Goal: Task Accomplishment & Management: Use online tool/utility

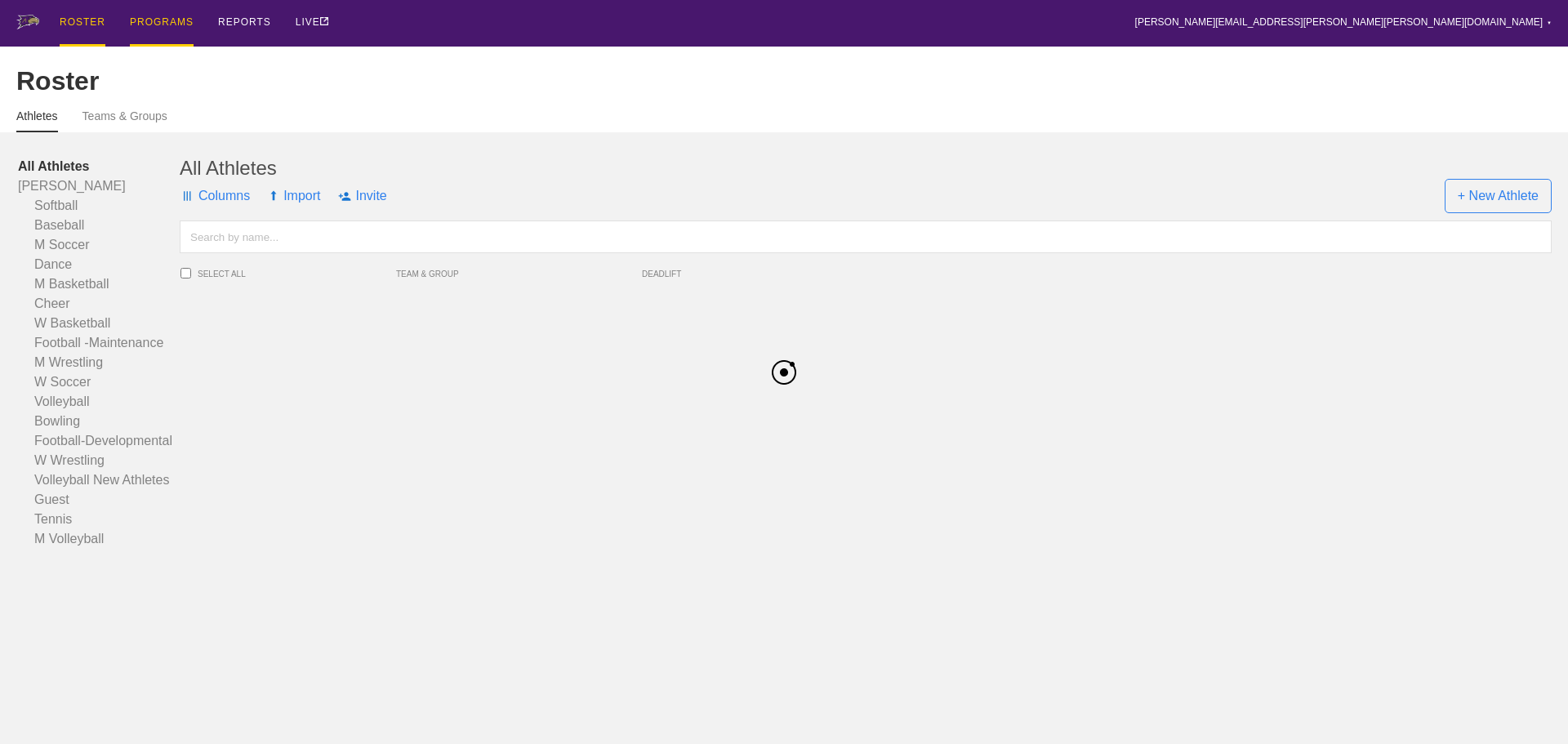
click at [158, 24] on div "PROGRAMS" at bounding box center [162, 23] width 64 height 46
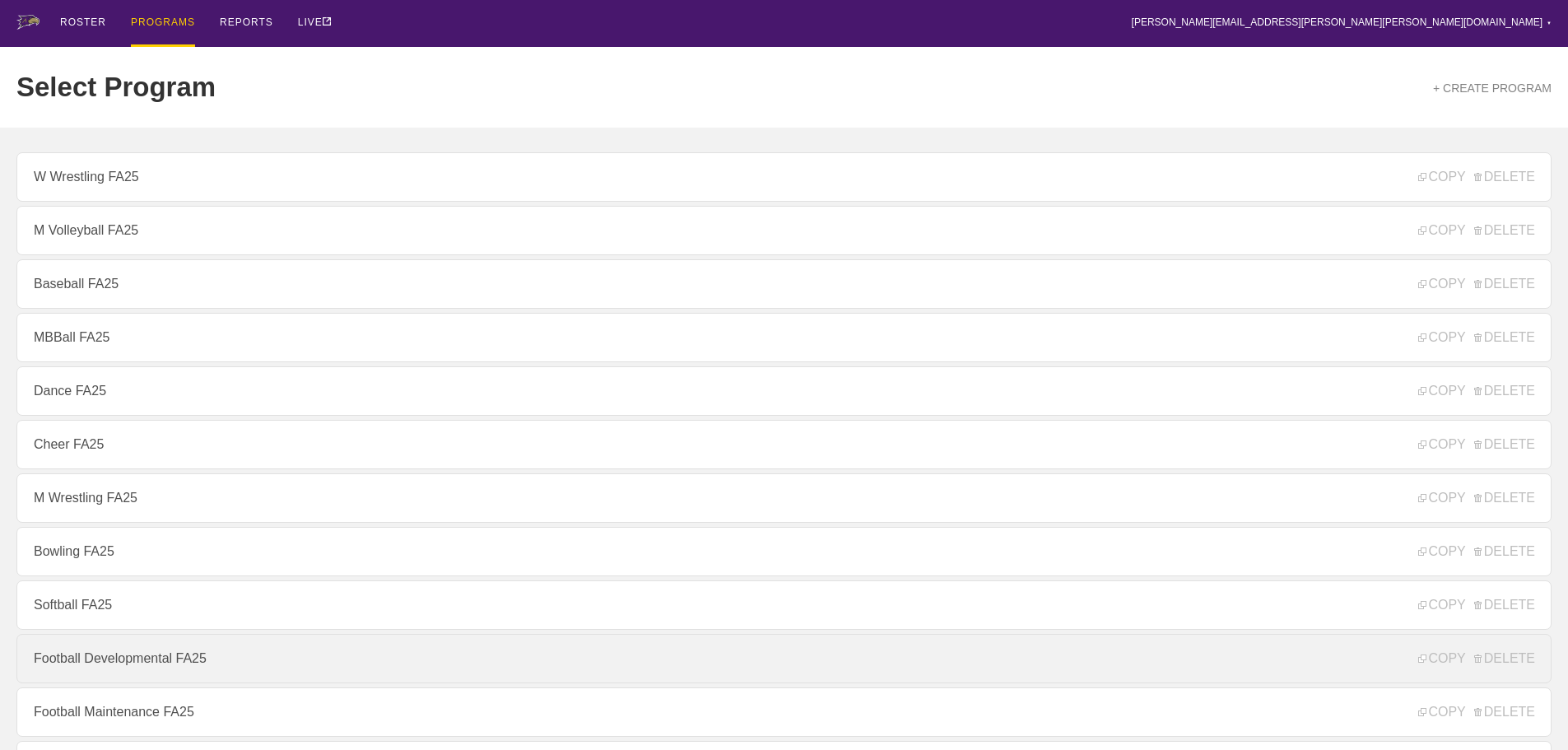
click at [101, 664] on link "Football Developmental FA25" at bounding box center [784, 658] width 1536 height 50
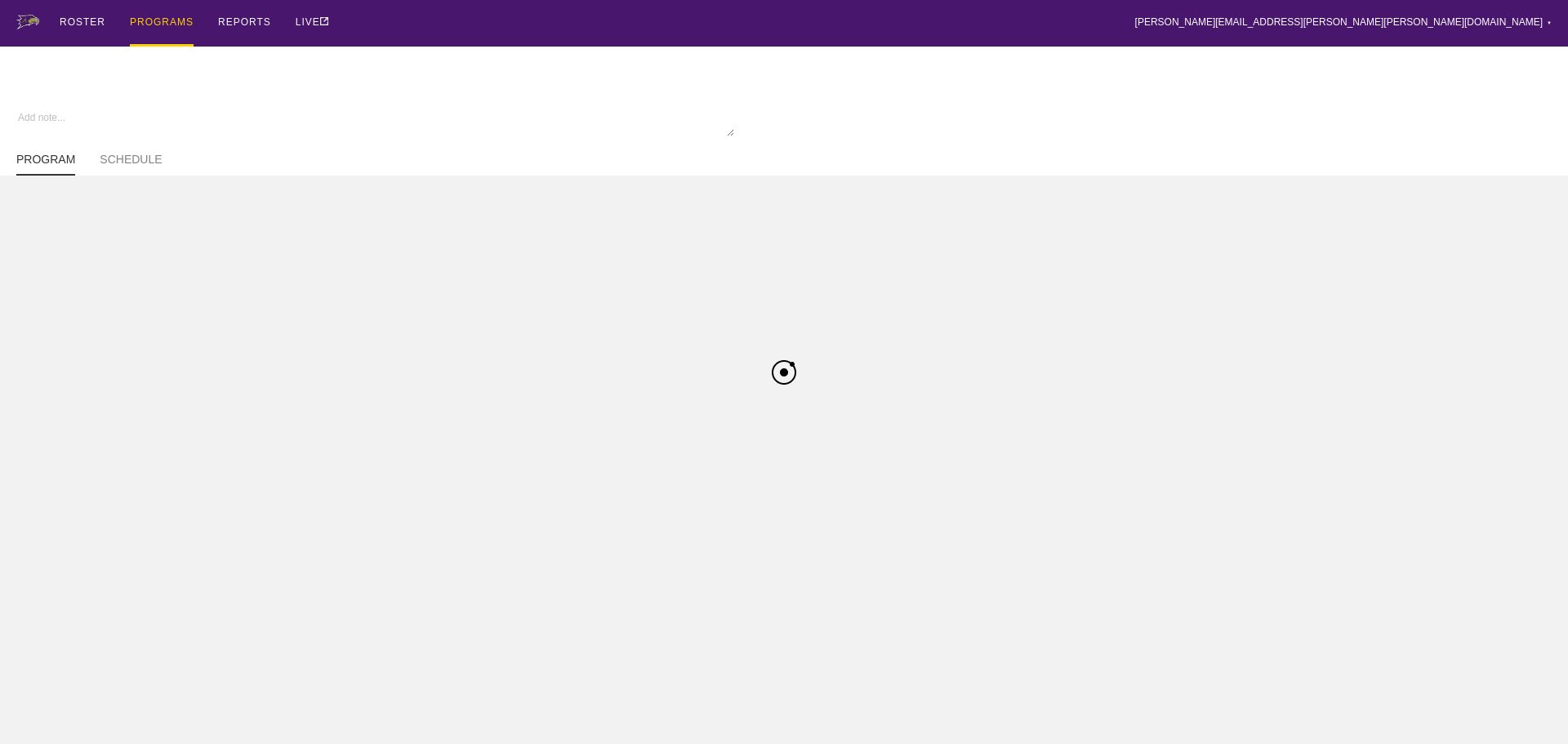
type textarea "x"
type input "Football Developmental FA25"
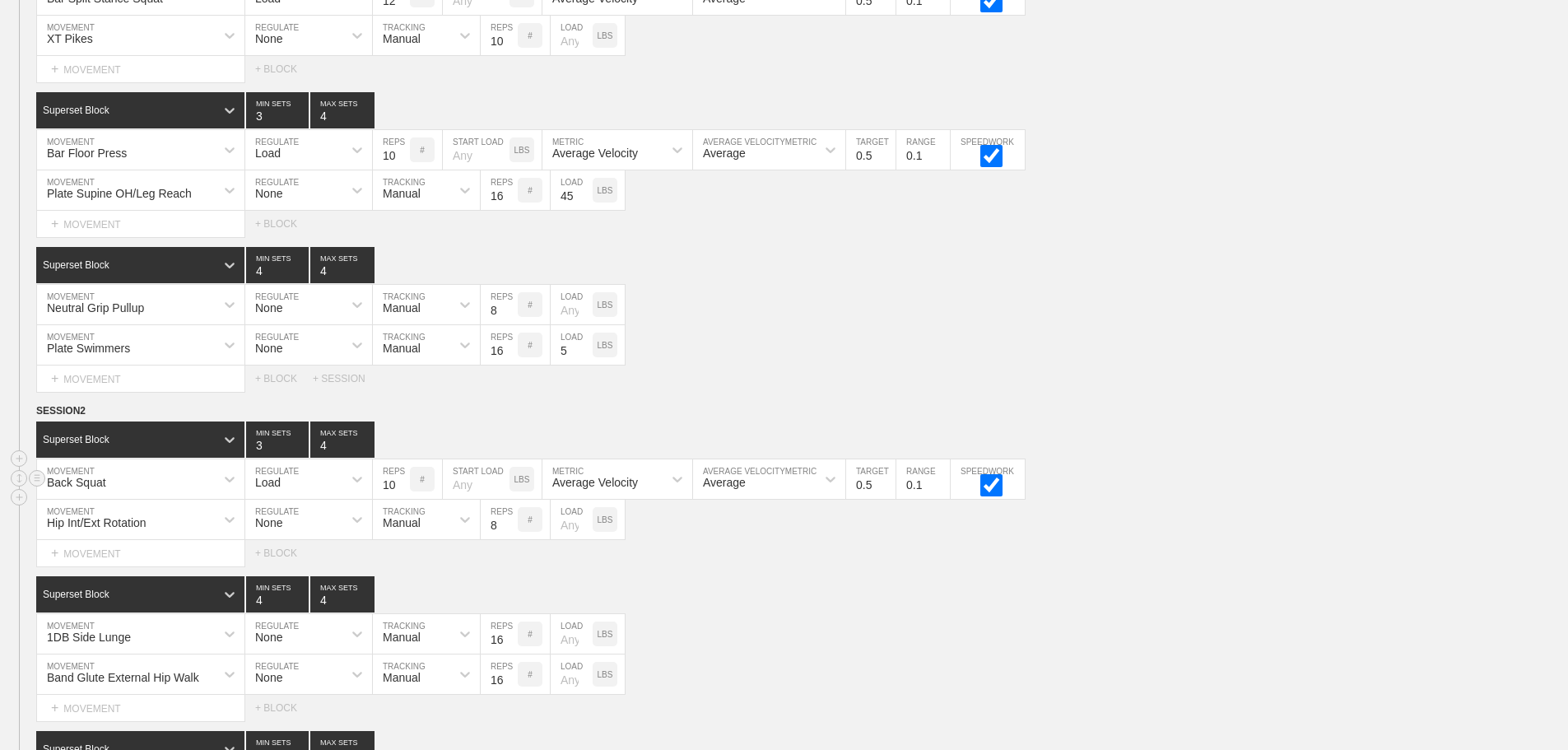
scroll to position [5926, 0]
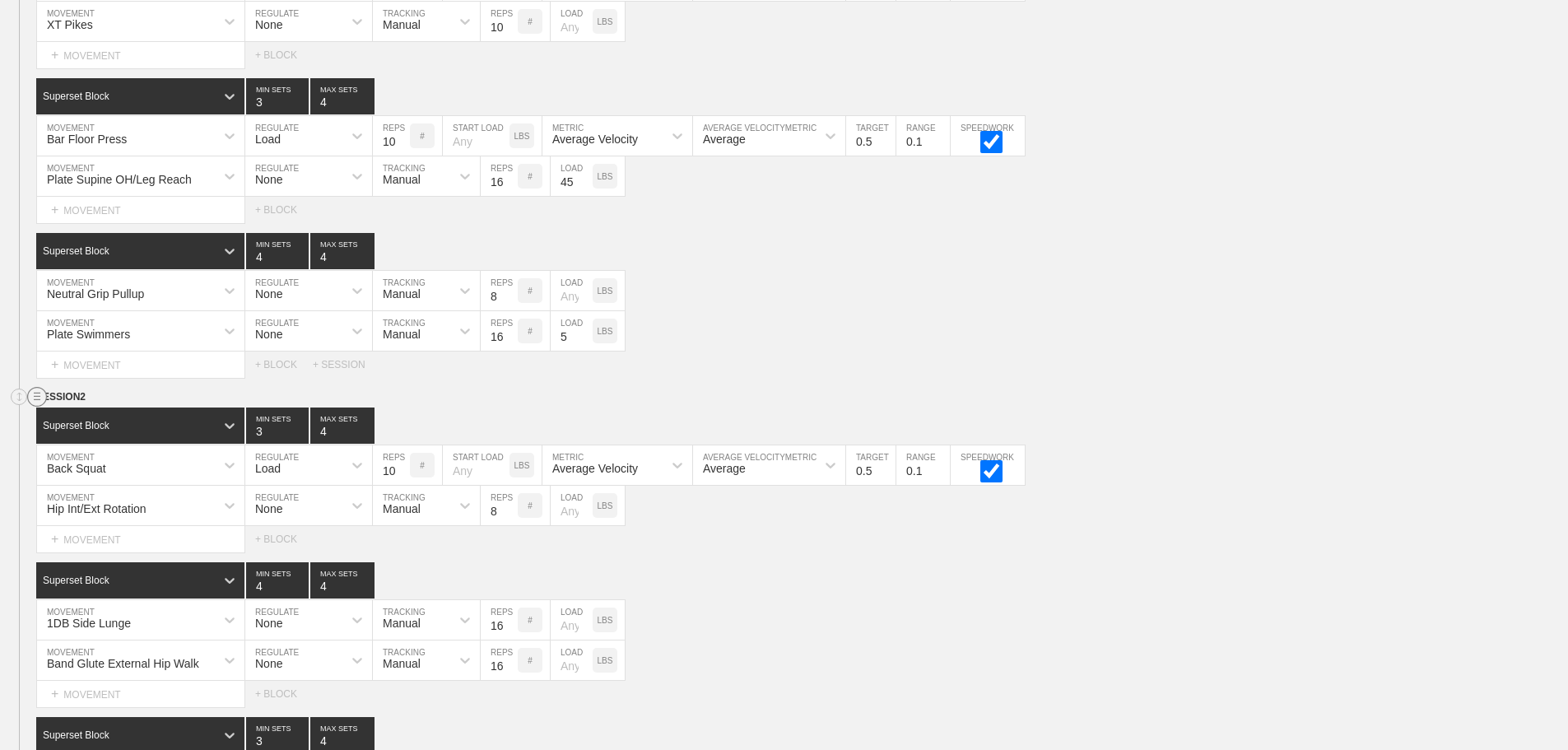
click at [32, 407] on circle at bounding box center [38, 397] width 19 height 19
click at [105, 429] on div "DUPLICATE" at bounding box center [116, 427] width 132 height 25
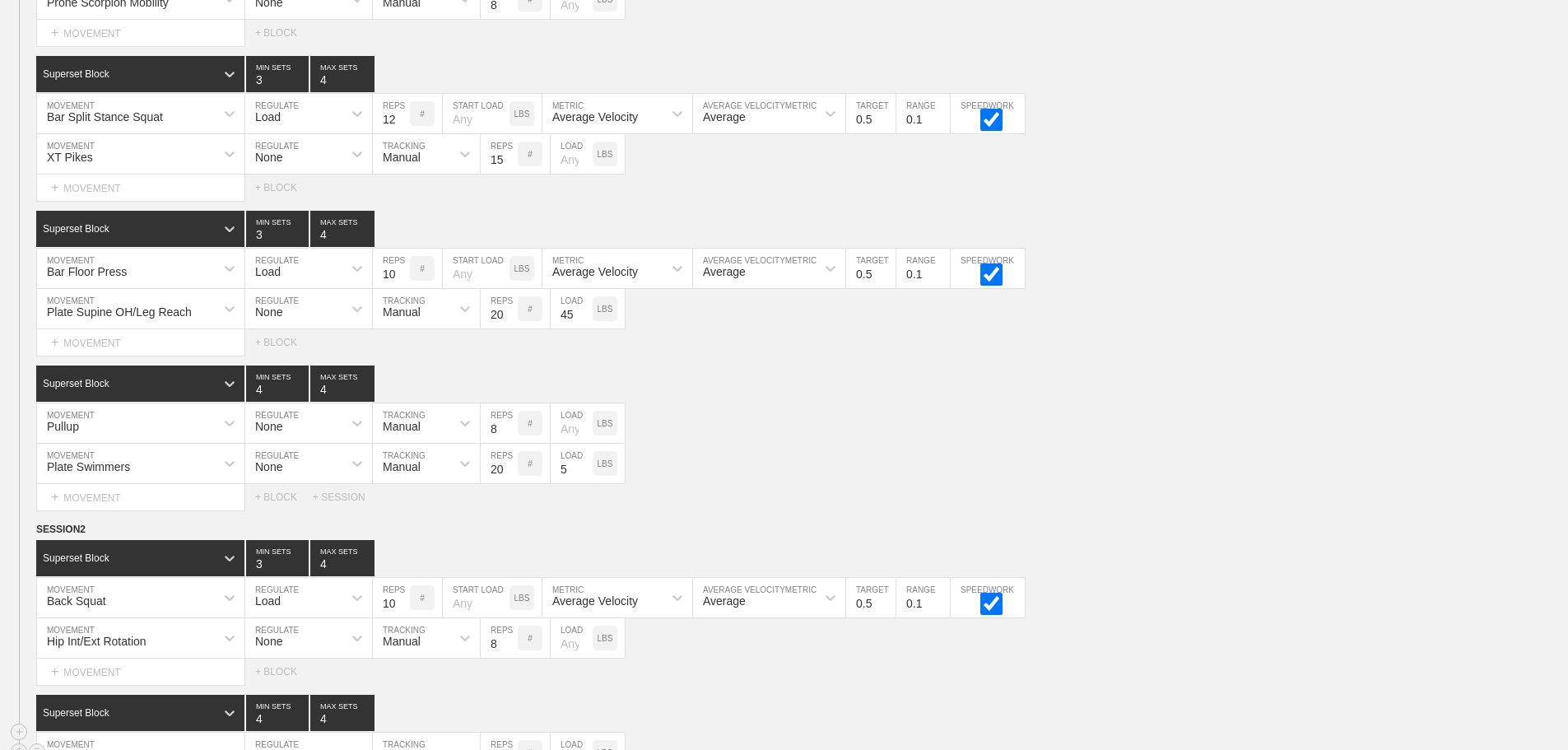
scroll to position [10041, 0]
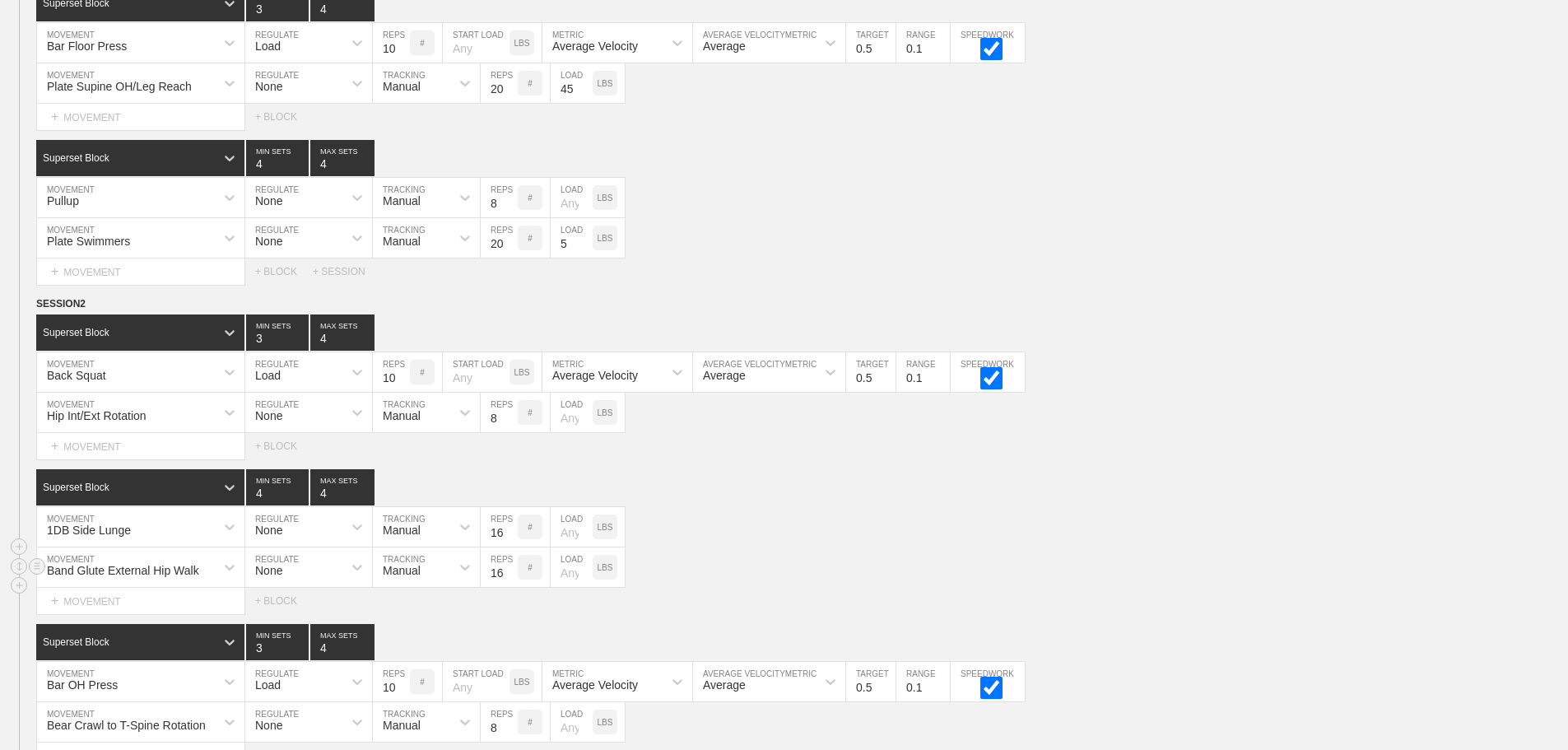
click at [491, 579] on input "16" at bounding box center [499, 567] width 37 height 39
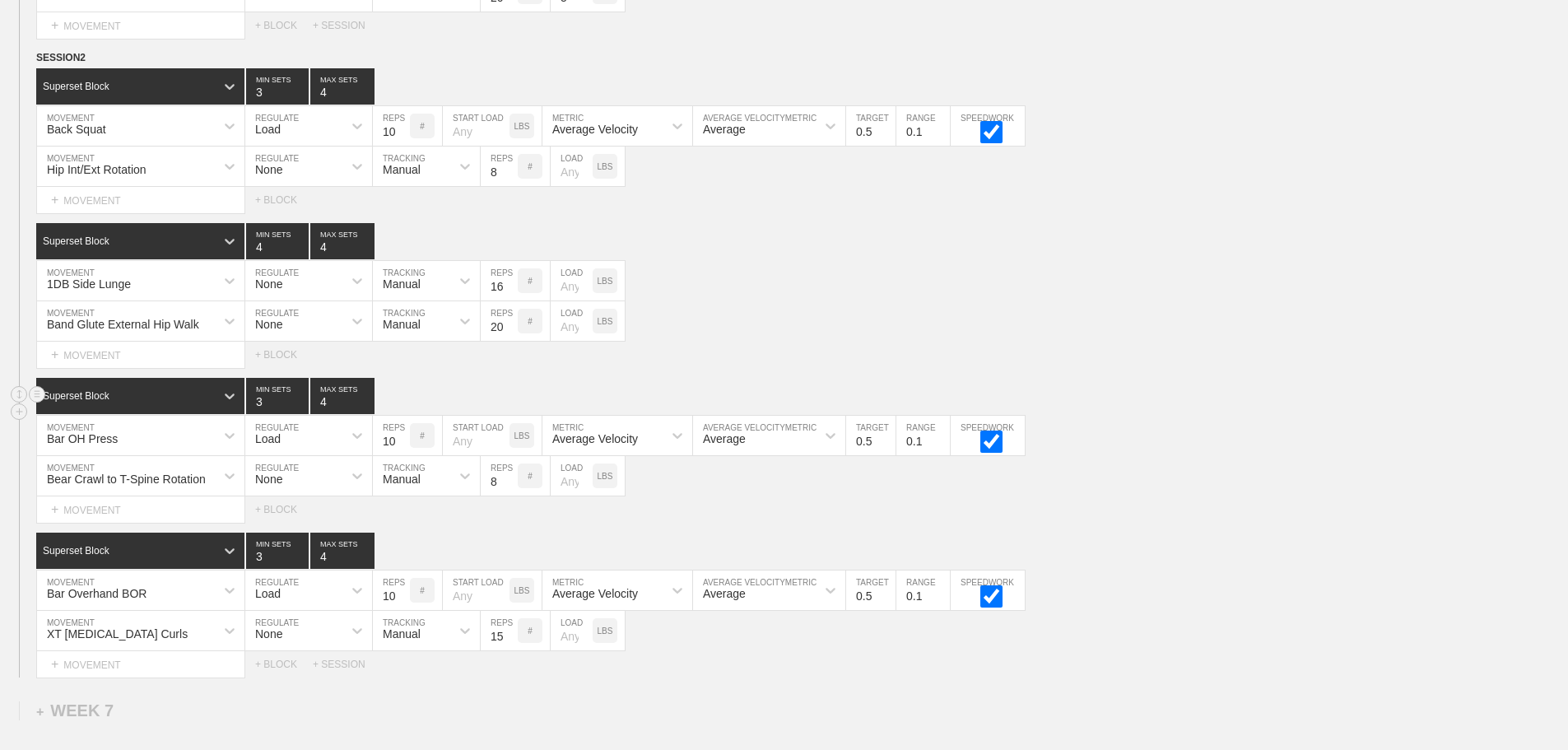
scroll to position [10287, 0]
type input "20"
click at [493, 649] on input "15" at bounding box center [499, 629] width 37 height 39
type input "20"
click at [1202, 399] on div "Superset Block 3 MIN SETS 4 MAX SETS" at bounding box center [802, 395] width 1532 height 37
